Goal: Information Seeking & Learning: Learn about a topic

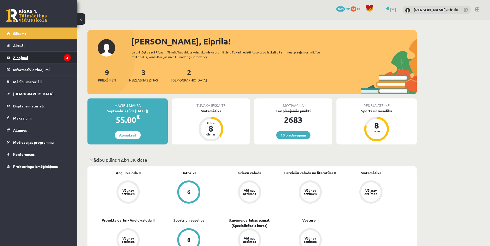
click at [38, 61] on legend "Ziņojumi 3" at bounding box center [42, 58] width 58 height 12
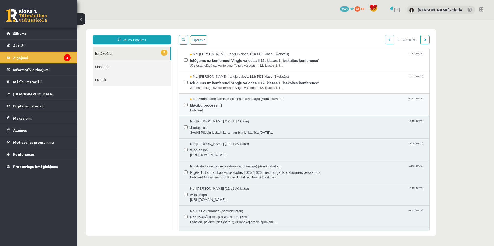
click at [259, 109] on span "Labdien!" at bounding box center [307, 110] width 234 height 5
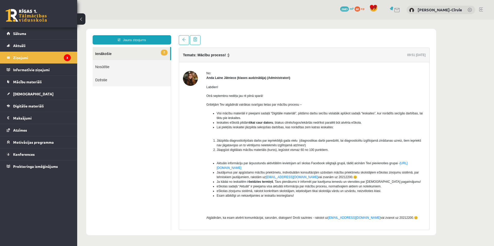
click at [136, 52] on link "2 Ienākošie" at bounding box center [131, 53] width 77 height 13
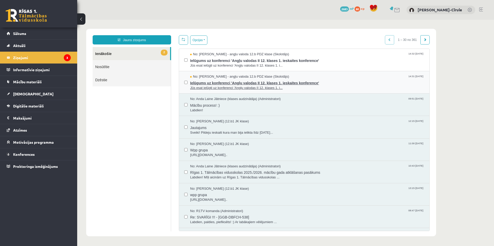
click at [231, 83] on span "Ielūgums uz konferenci 'Angļu valodas II 12. klases 1. ieskaites konference'" at bounding box center [307, 82] width 234 height 6
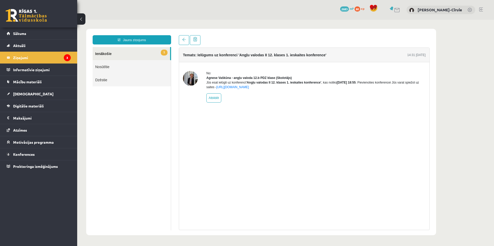
click at [136, 53] on link "1 Ienākošie" at bounding box center [131, 53] width 77 height 13
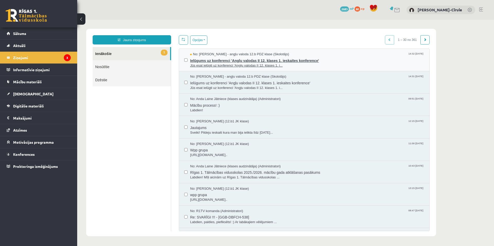
click at [252, 65] on span "Jūs esat ielūgti uz konferenci 'Angļu valodas II 12. klases 1. i..." at bounding box center [307, 65] width 234 height 5
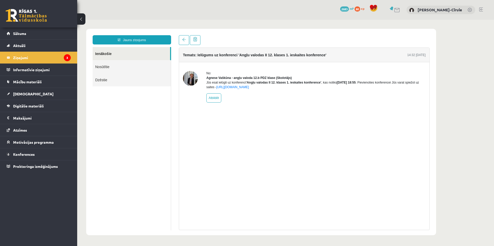
click at [107, 49] on link "Ienākošie" at bounding box center [131, 53] width 77 height 13
click at [49, 57] on legend "Ziņojumi 3" at bounding box center [42, 58] width 58 height 12
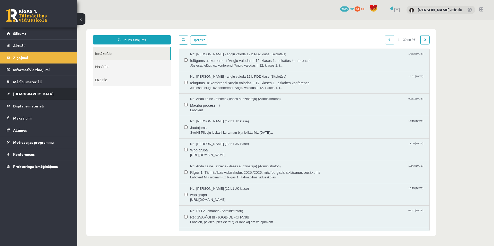
click at [27, 94] on span "[DEMOGRAPHIC_DATA]" at bounding box center [33, 94] width 40 height 5
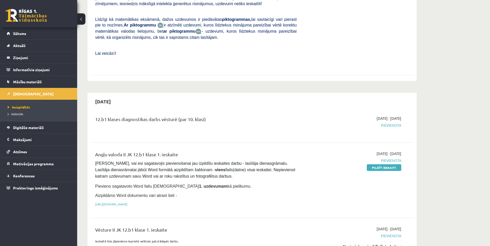
scroll to position [180, 0]
click at [34, 176] on span "Konferences" at bounding box center [24, 176] width 22 height 5
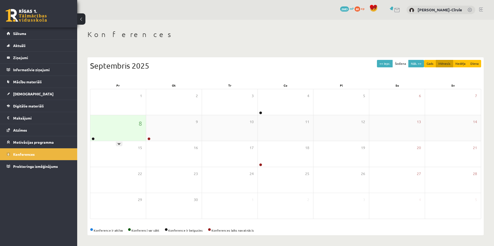
click at [119, 125] on div "8" at bounding box center [118, 128] width 56 height 26
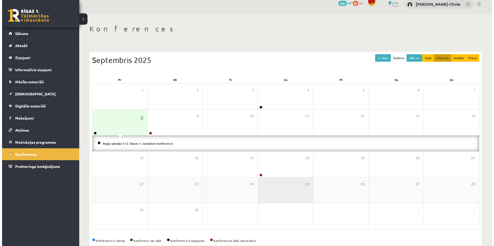
scroll to position [16, 0]
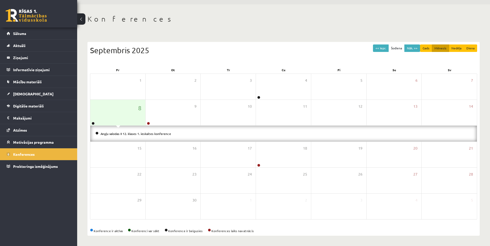
click at [125, 136] on li "Angļu valodas II 12. klases 1. ieskaites konference" at bounding box center [283, 134] width 376 height 6
click at [122, 135] on li "Angļu valodas II 12. klases 1. ieskaites konference" at bounding box center [283, 134] width 376 height 6
click at [121, 133] on link "Angļu valodas II 12. klases 1. ieskaites konference" at bounding box center [136, 134] width 70 height 4
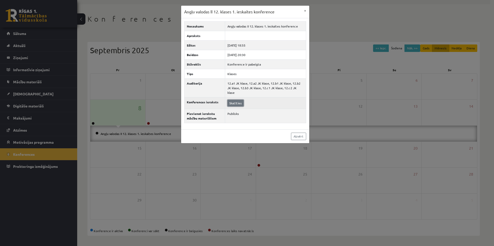
click at [238, 100] on link "Skatīties" at bounding box center [235, 103] width 16 height 7
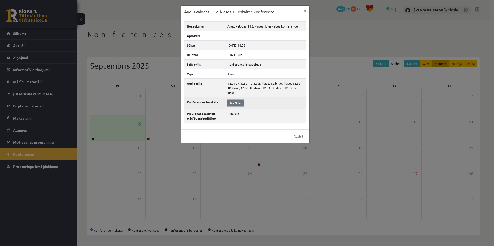
scroll to position [0, 0]
click at [302, 133] on link "Aizvērt" at bounding box center [298, 136] width 15 height 7
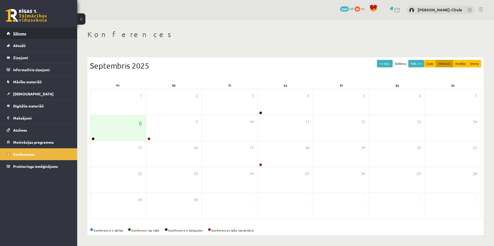
click at [25, 33] on span "Sākums" at bounding box center [19, 33] width 13 height 5
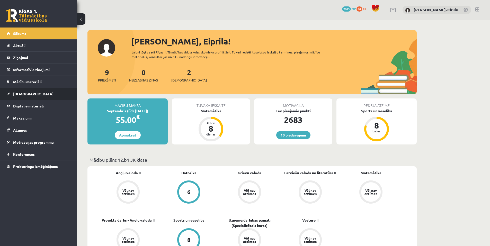
click at [26, 93] on span "[DEMOGRAPHIC_DATA]" at bounding box center [33, 94] width 40 height 5
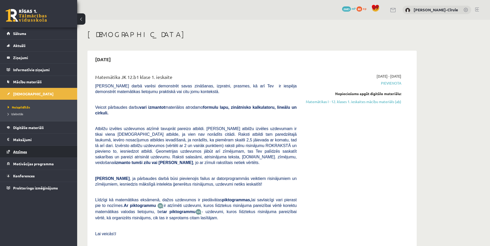
click at [26, 150] on span "Atzīmes" at bounding box center [20, 151] width 14 height 5
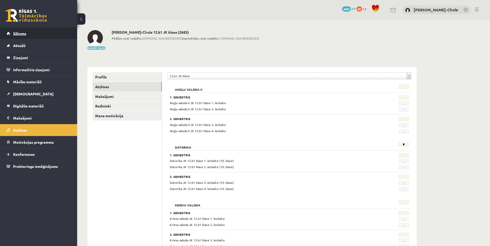
click at [25, 34] on span "Sākums" at bounding box center [19, 33] width 13 height 5
